Goal: Information Seeking & Learning: Learn about a topic

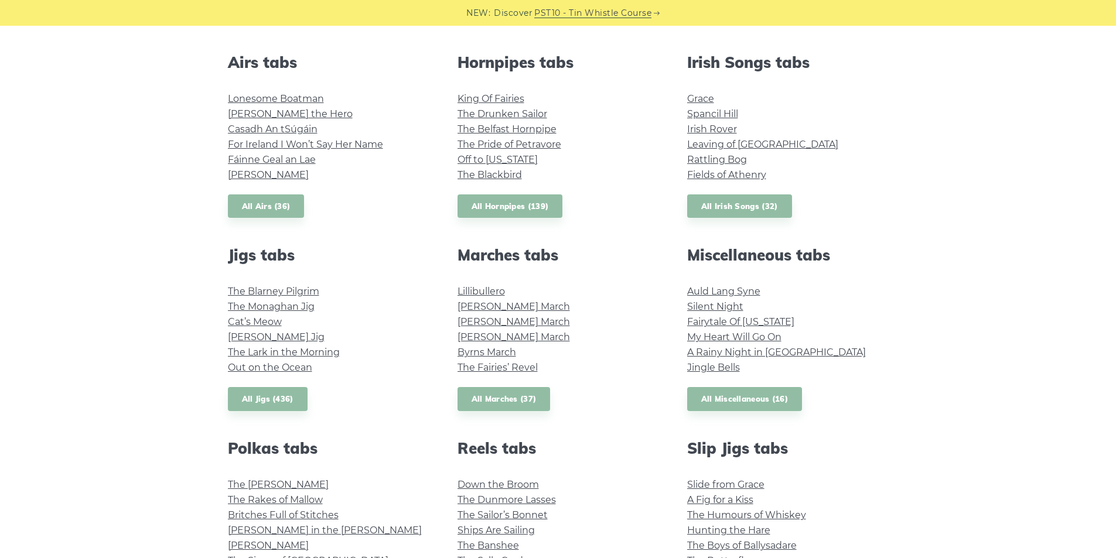
scroll to position [391, 0]
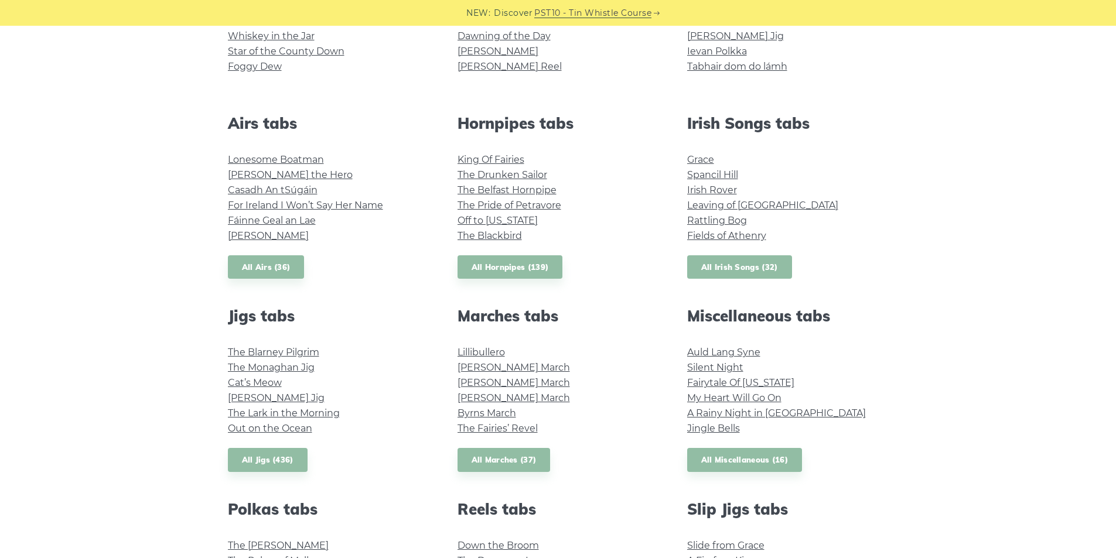
click at [754, 268] on link "All Irish Songs (32)" at bounding box center [739, 267] width 105 height 24
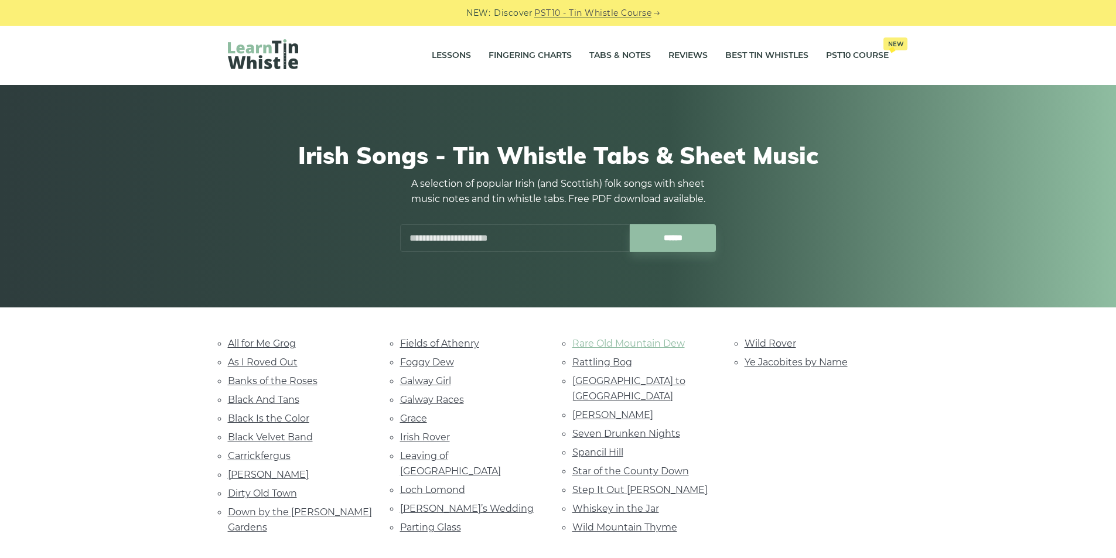
click at [648, 345] on link "Rare Old Mountain Dew" at bounding box center [628, 343] width 112 height 11
click at [293, 338] on link "All for Me Grog" at bounding box center [262, 343] width 68 height 11
click at [443, 432] on link "Irish Rover" at bounding box center [425, 437] width 50 height 11
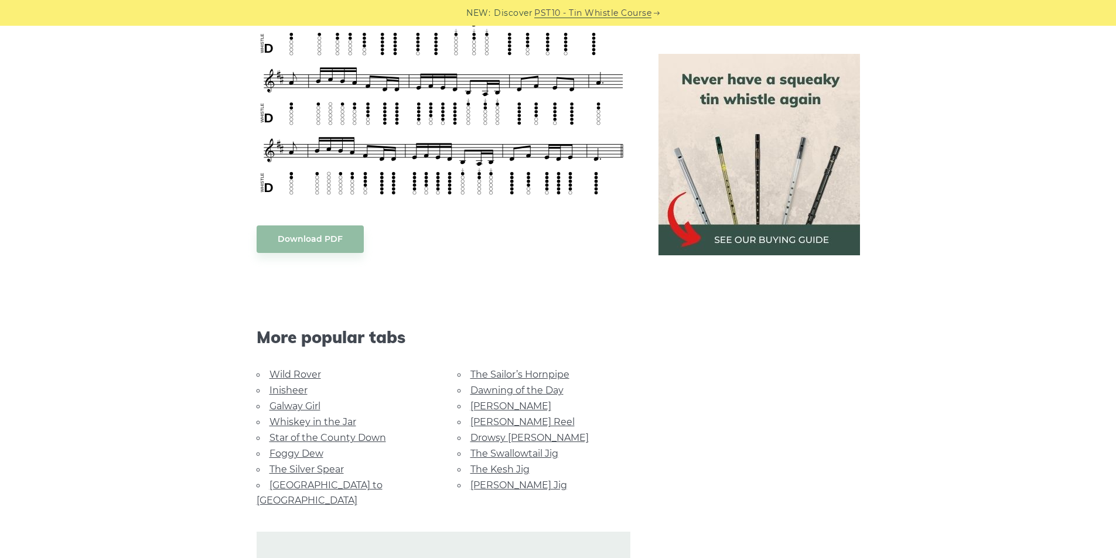
scroll to position [683, 0]
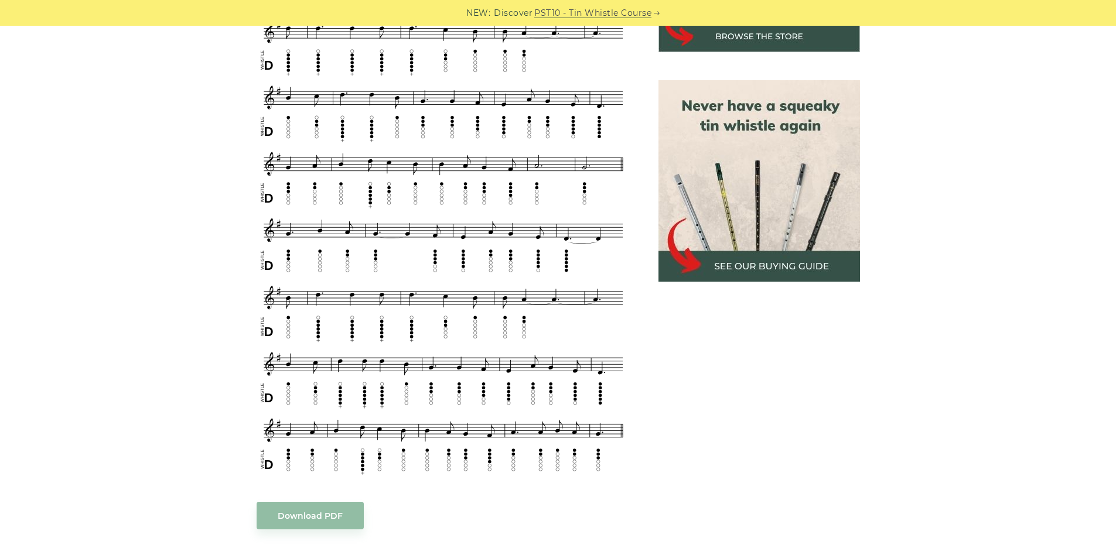
scroll to position [488, 0]
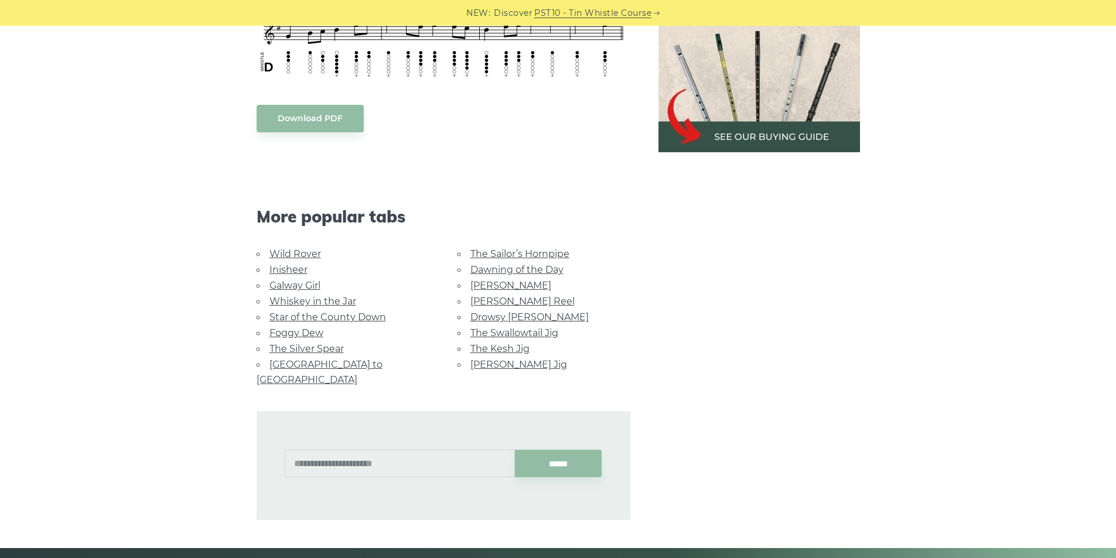
scroll to position [683, 0]
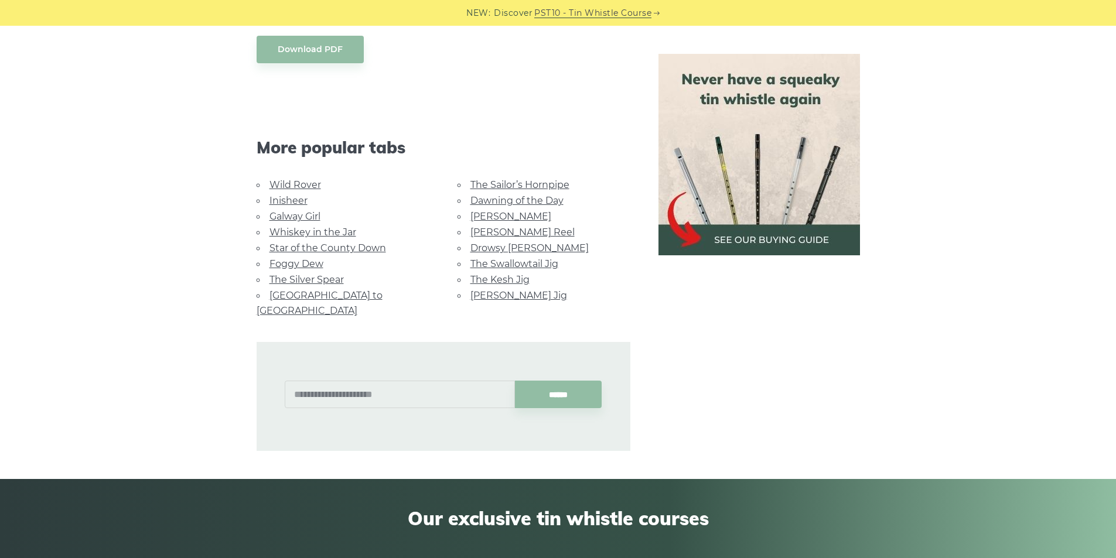
click at [333, 227] on link "Whiskey in the Jar" at bounding box center [312, 232] width 87 height 11
